Goal: Task Accomplishment & Management: Use online tool/utility

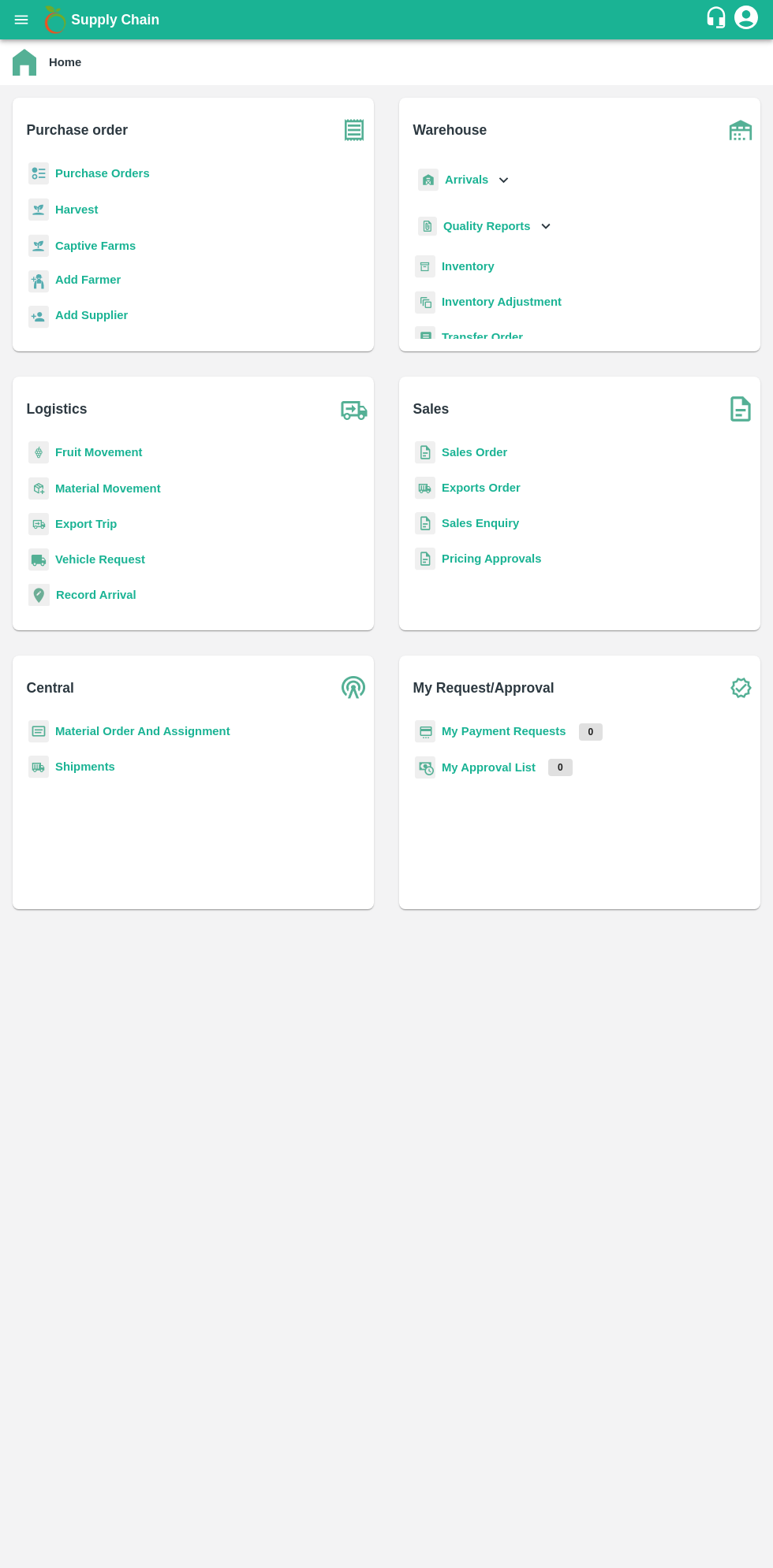
click at [22, 20] on icon "open drawer" at bounding box center [22, 20] width 14 height 9
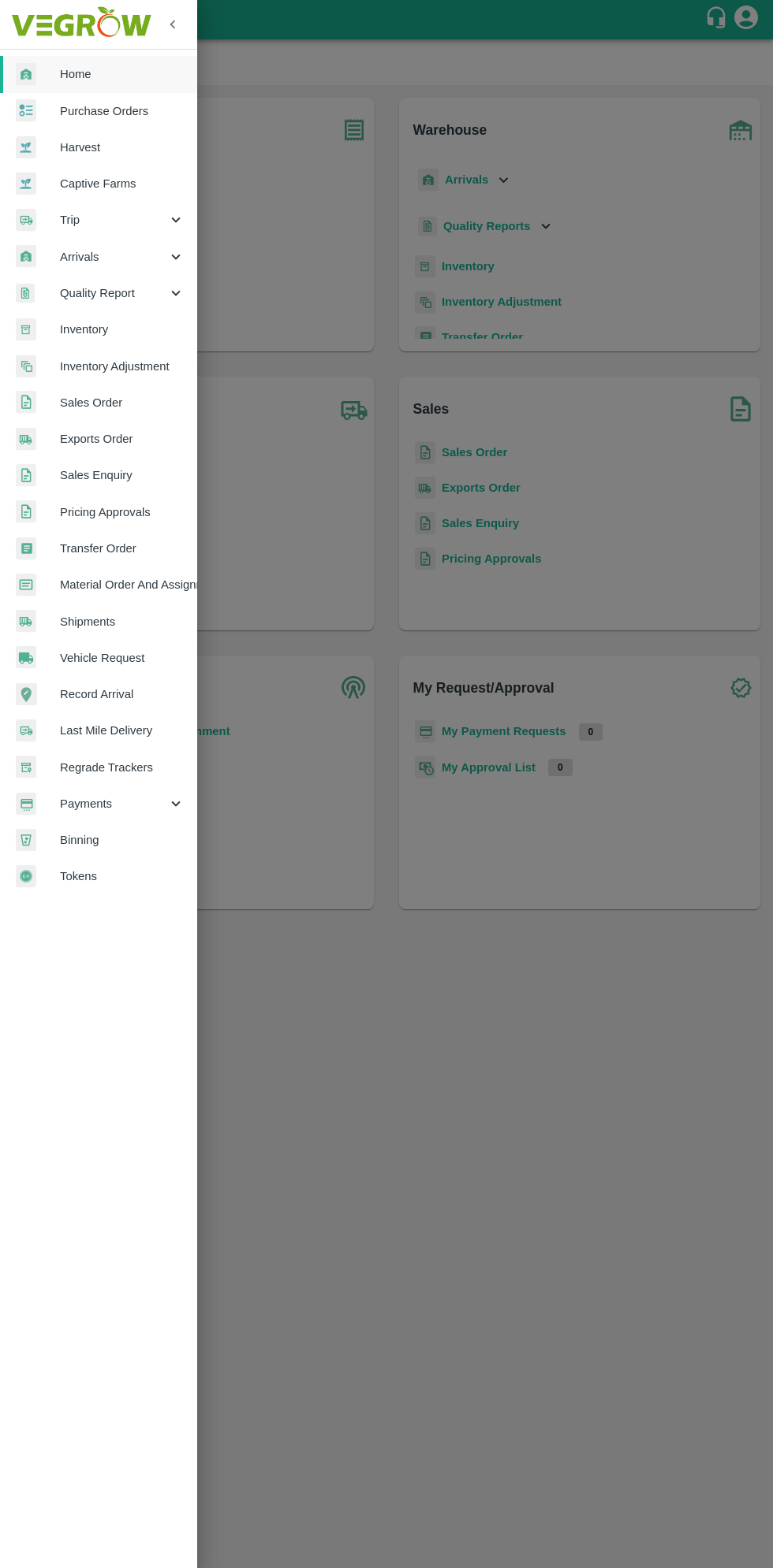
click at [97, 259] on span "Arrivals" at bounding box center [113, 256] width 107 height 17
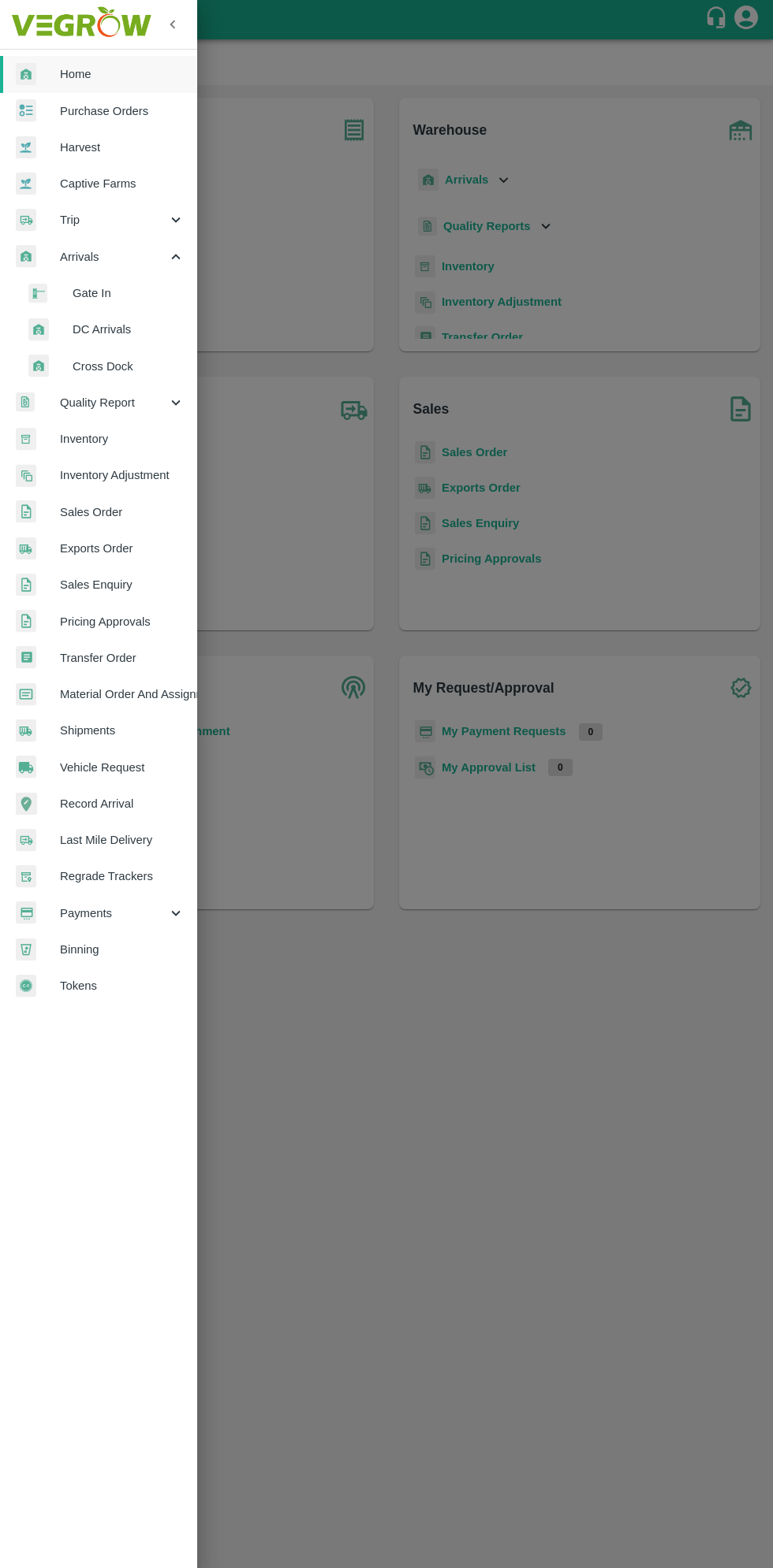
click at [95, 329] on span "DC Arrivals" at bounding box center [128, 329] width 112 height 17
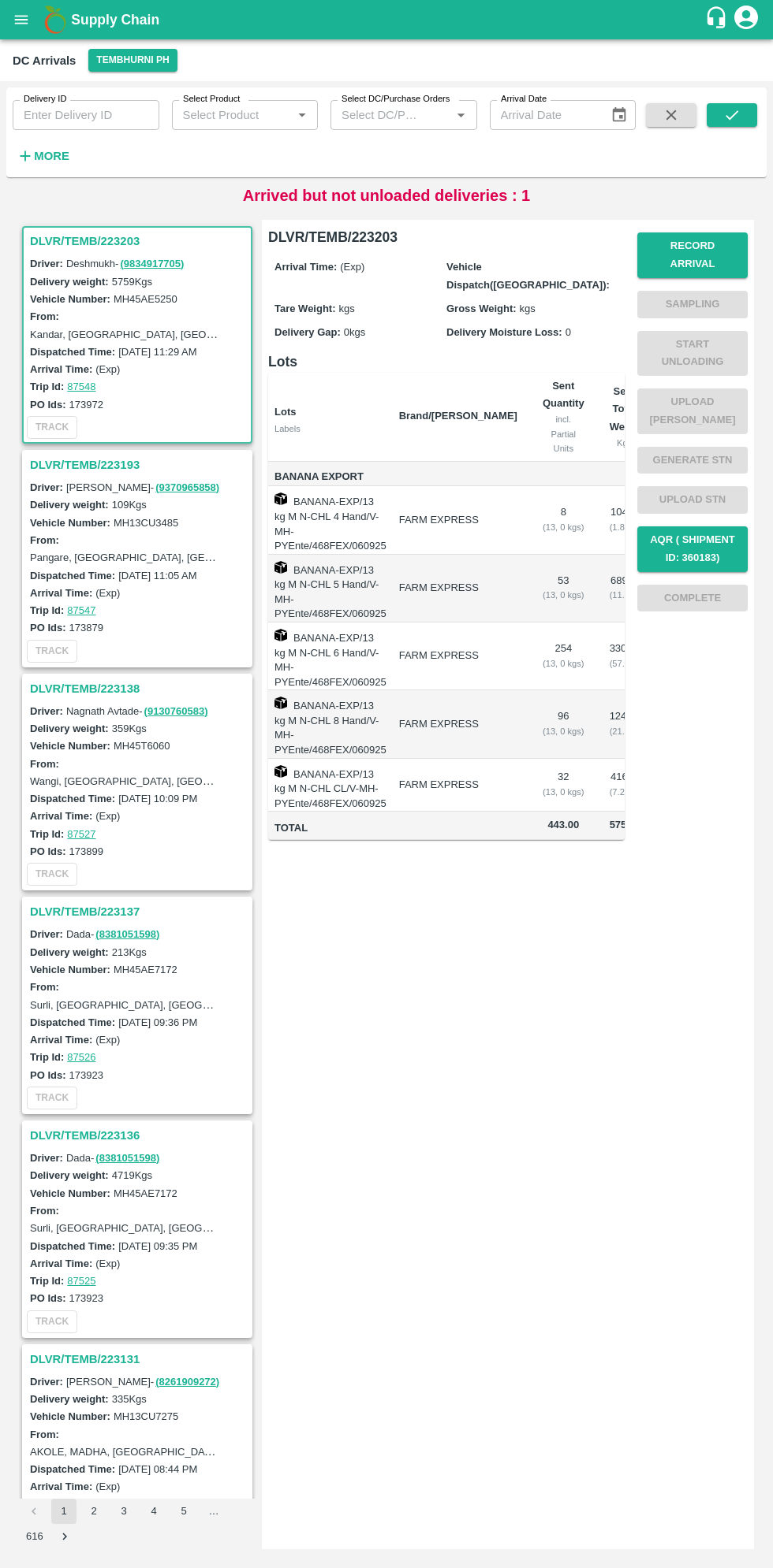
click at [91, 242] on h3 "DLVR/TEMB/223203" at bounding box center [139, 241] width 219 height 21
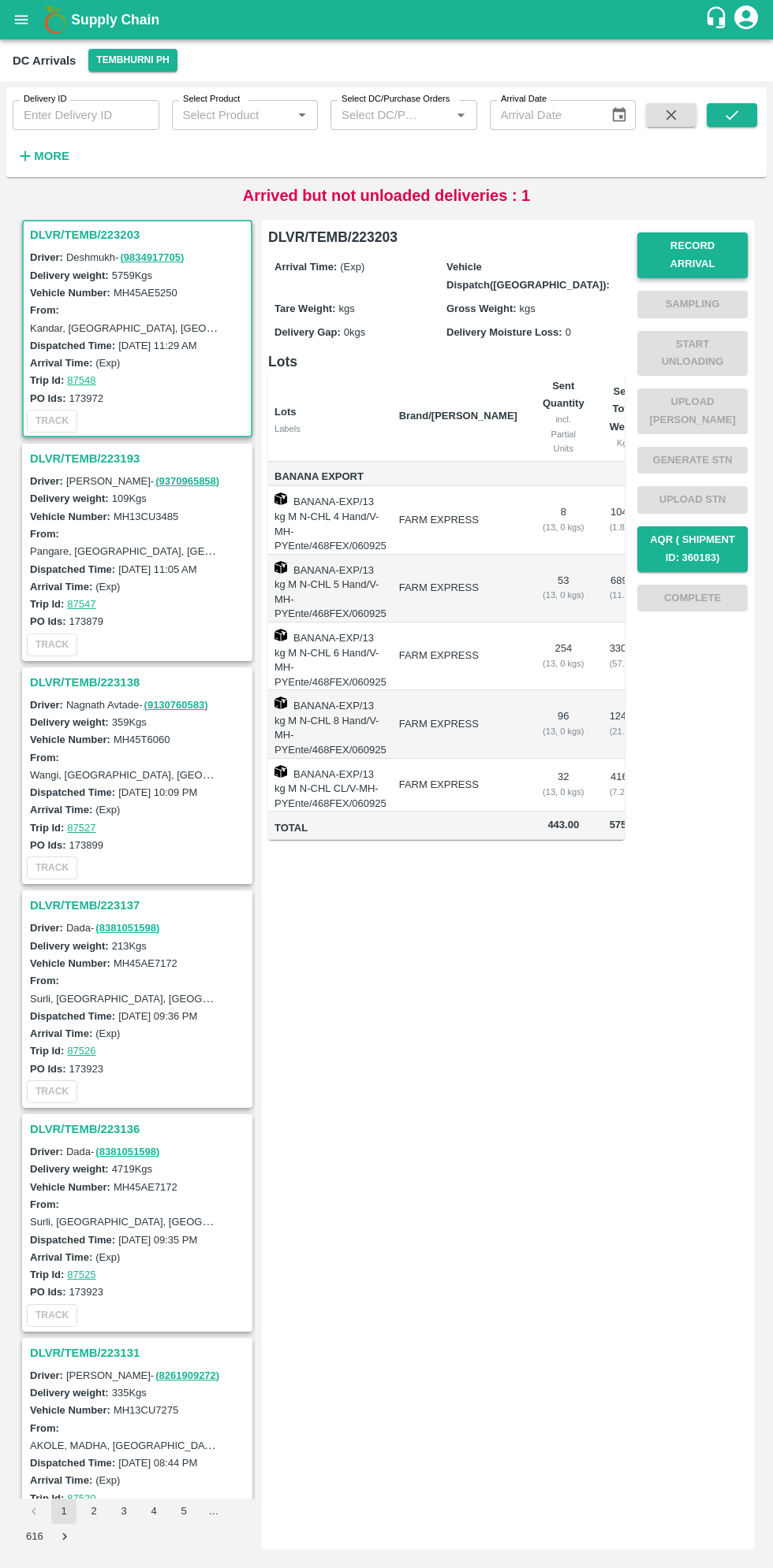
click at [699, 246] on button "Record Arrival" at bounding box center [692, 255] width 110 height 46
